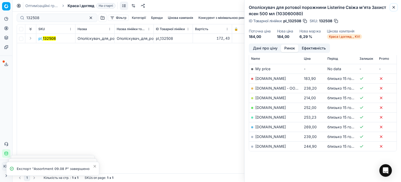
click at [394, 7] on icon "button" at bounding box center [394, 7] width 4 height 4
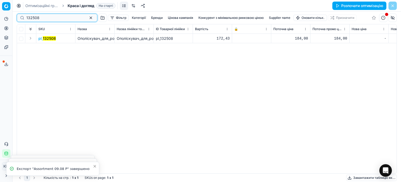
drag, startPoint x: 39, startPoint y: 19, endPoint x: 22, endPoint y: 17, distance: 17.1
click at [22, 17] on div "132508" at bounding box center [57, 18] width 81 height 8
paste input "32499"
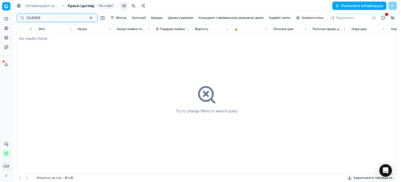
click at [28, 18] on input "324998" at bounding box center [54, 17] width 57 height 5
type input "324998"
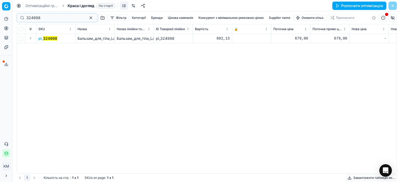
click at [47, 39] on mark "324998" at bounding box center [50, 38] width 14 height 4
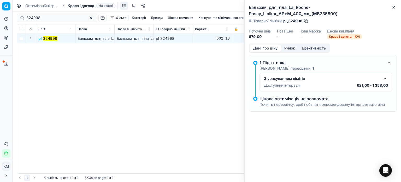
click at [293, 49] on button "Ринок" at bounding box center [289, 48] width 17 height 8
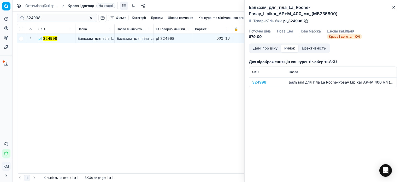
click at [265, 83] on div "324998" at bounding box center [267, 81] width 30 height 5
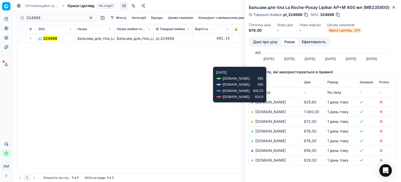
scroll to position [52, 0]
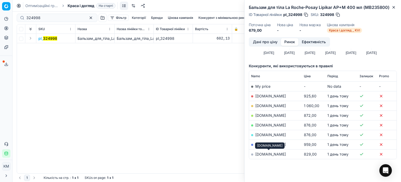
click at [267, 152] on link "[DOMAIN_NAME]" at bounding box center [270, 153] width 31 height 4
click at [264, 115] on link "[DOMAIN_NAME]" at bounding box center [270, 115] width 31 height 4
